Goal: Find specific page/section: Find specific page/section

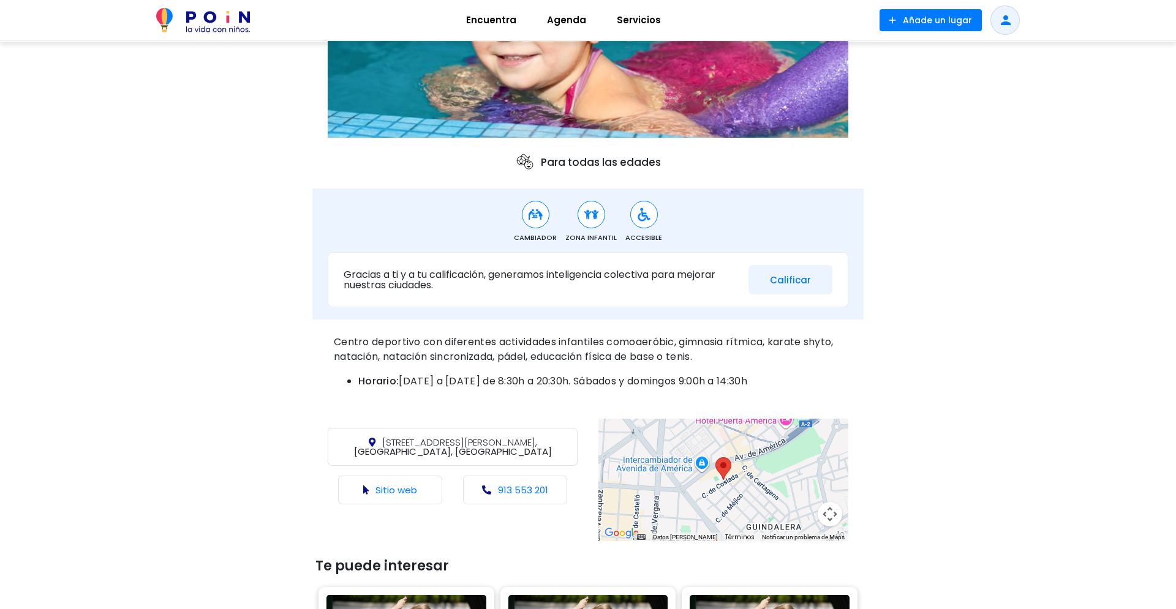
scroll to position [255, 0]
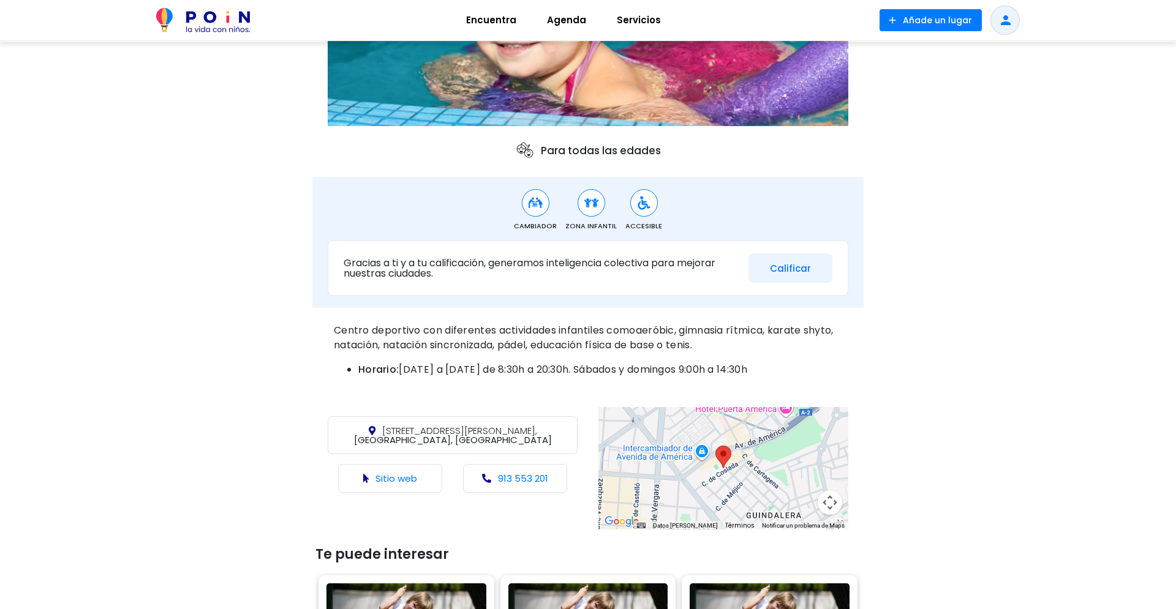
click at [551, 144] on p "Para todas las edades" at bounding box center [588, 151] width 146 height 20
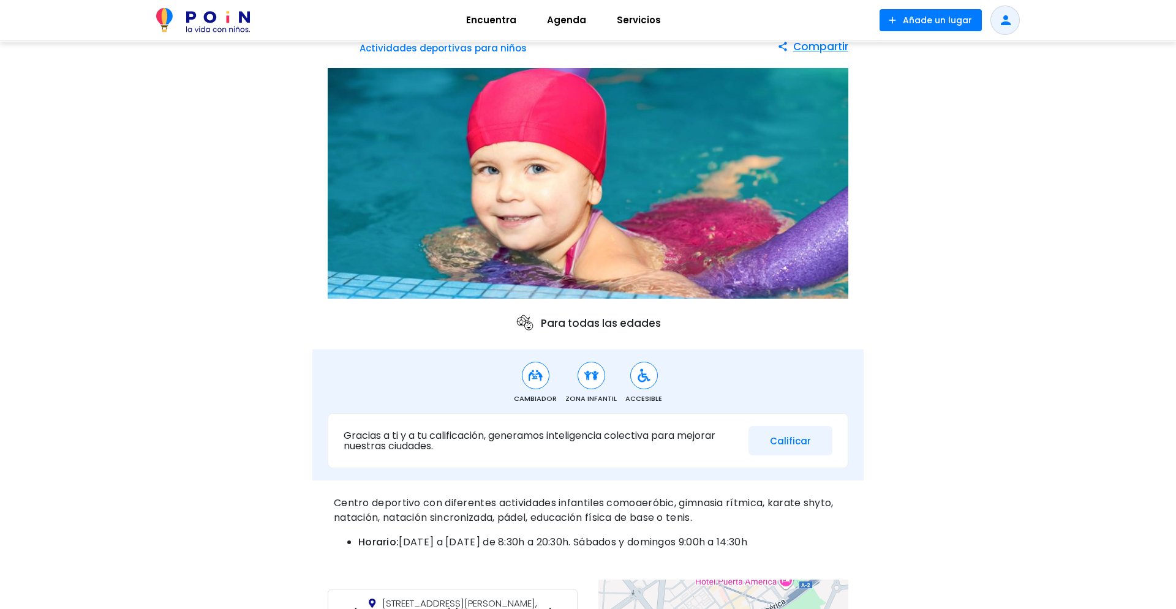
click at [18, 15] on nav "Encuentra Agenda Servicios add Añade un lugar person" at bounding box center [588, 20] width 1176 height 41
click at [623, 23] on span "Servicios" at bounding box center [638, 20] width 55 height 20
